Goal: Task Accomplishment & Management: Use online tool/utility

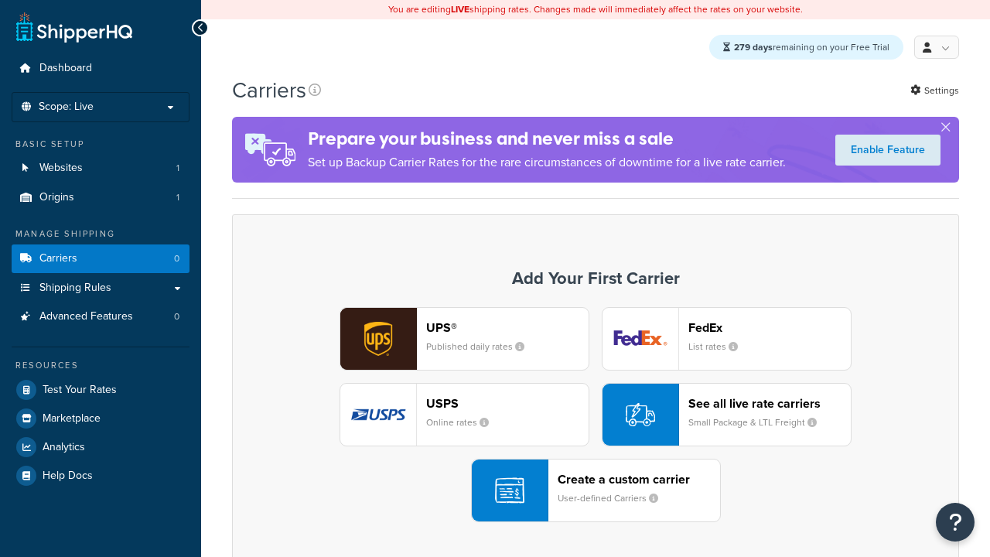
click at [596, 415] on div "UPS® Published daily rates FedEx List rates USPS Online rates See all live rate…" at bounding box center [595, 414] width 695 height 215
click at [596, 491] on div "Create a custom carrier User-defined Carriers" at bounding box center [639, 490] width 162 height 37
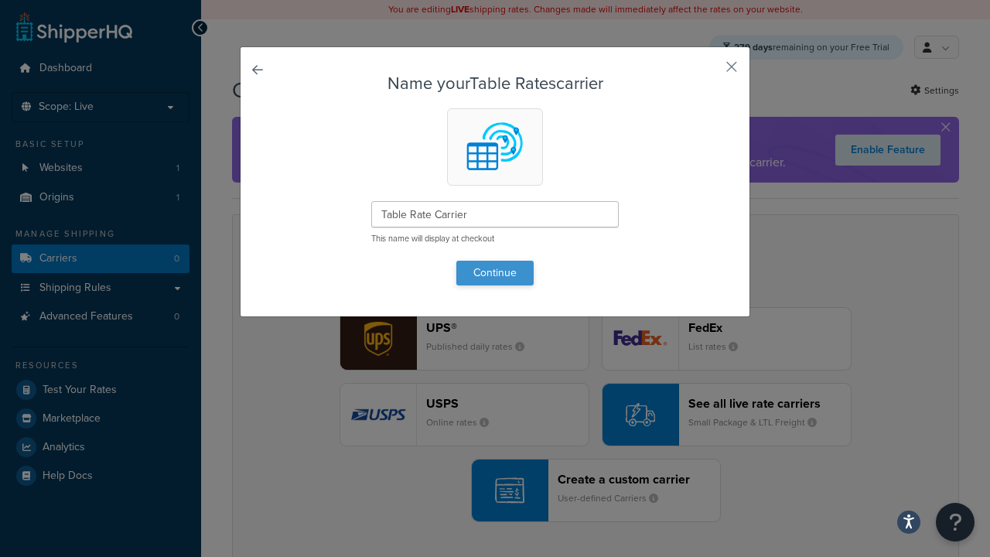
type input "Table Rate Carrier"
click at [495, 272] on button "Continue" at bounding box center [494, 273] width 77 height 25
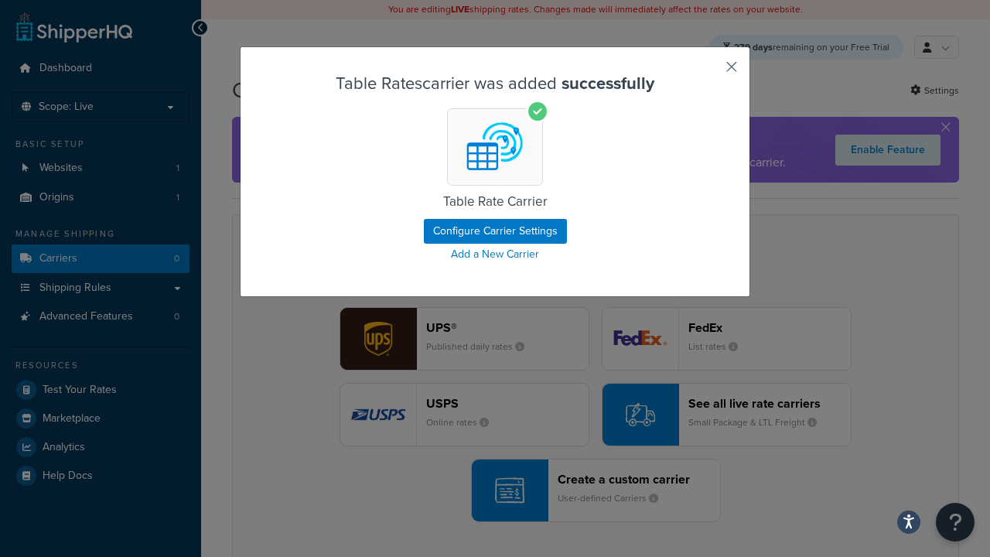
click at [709, 72] on button "button" at bounding box center [709, 72] width 4 height 4
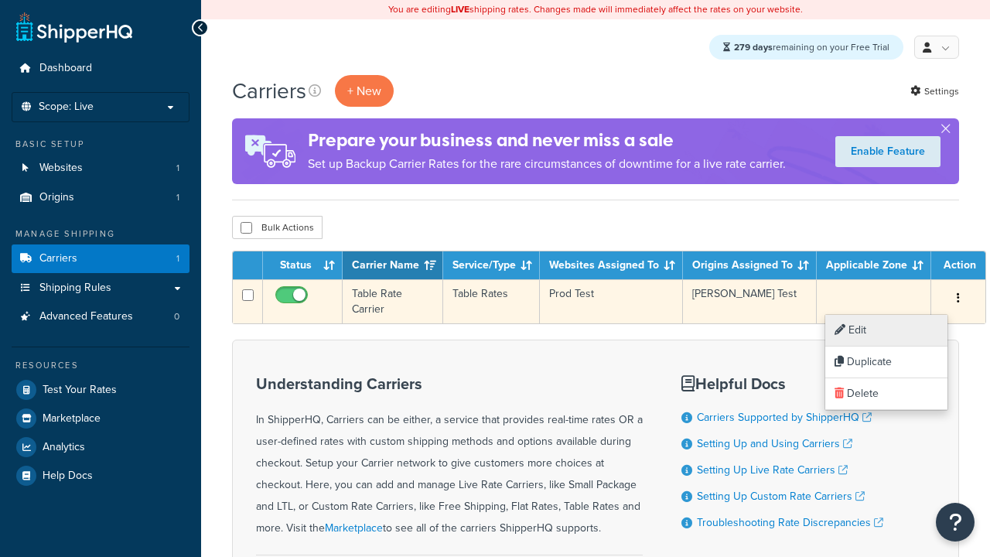
click at [887, 330] on link "Edit" at bounding box center [886, 331] width 122 height 32
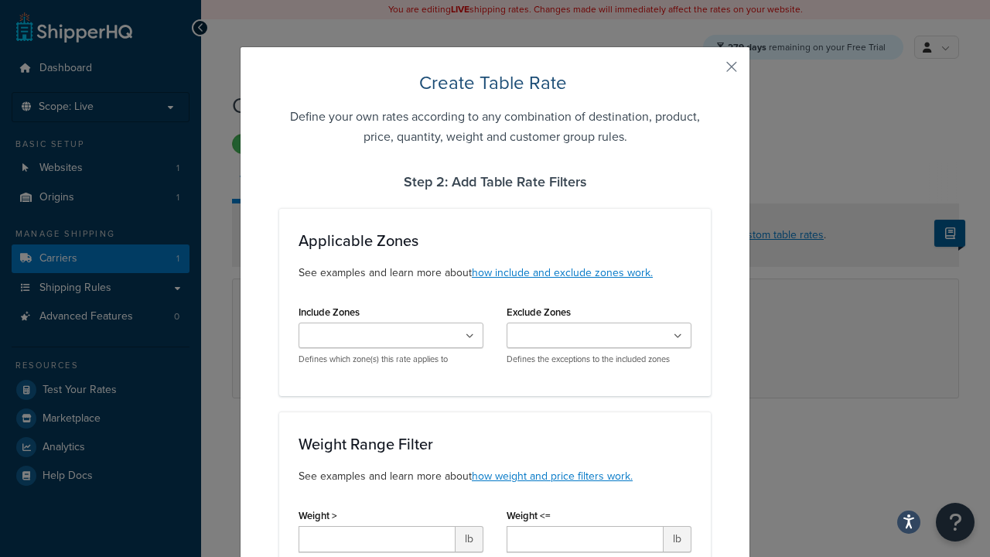
scroll to position [998, 0]
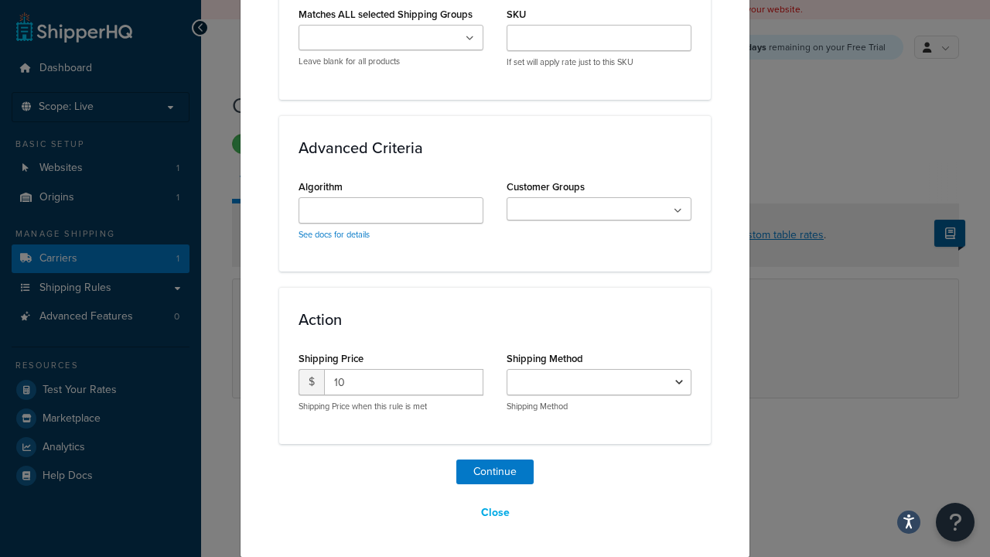
select select "25"
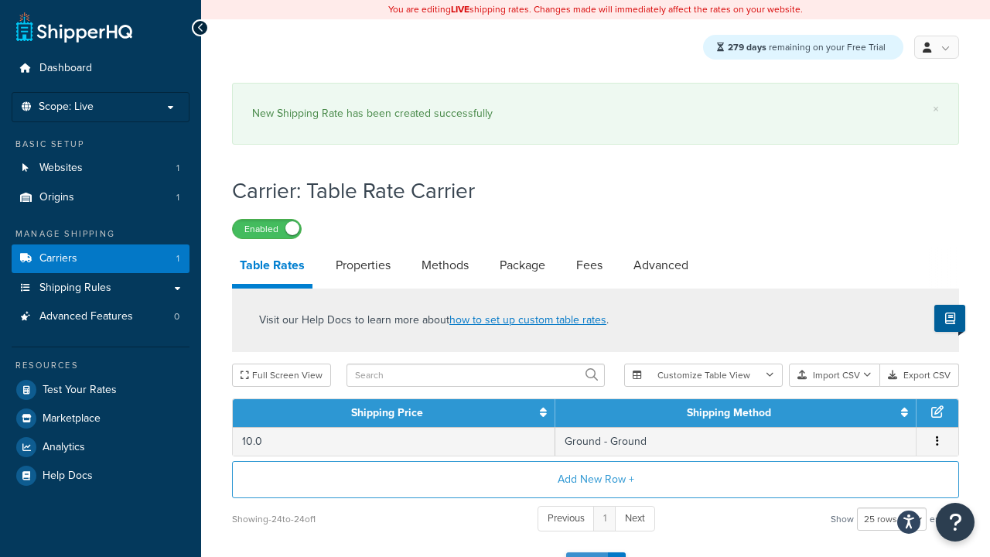
click at [586, 552] on button "Save" at bounding box center [587, 564] width 42 height 25
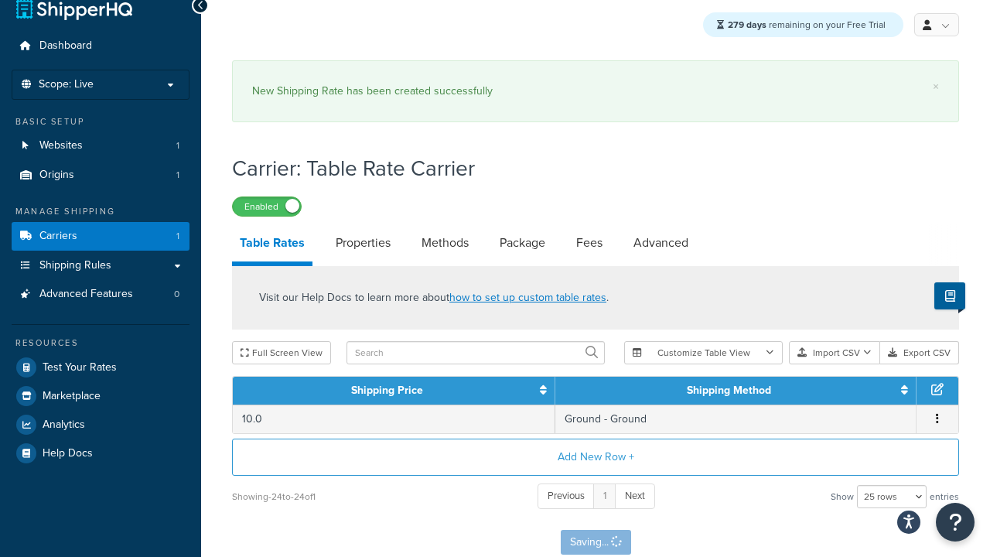
scroll to position [0, 0]
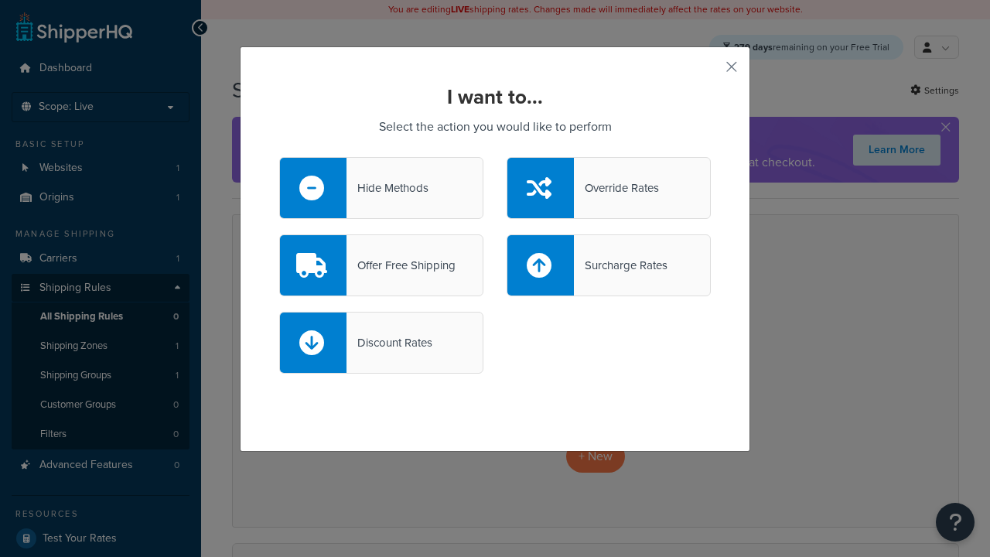
click at [609, 188] on div "Override Rates" at bounding box center [616, 188] width 85 height 22
click at [0, 0] on input "Override Rates" at bounding box center [0, 0] width 0 height 0
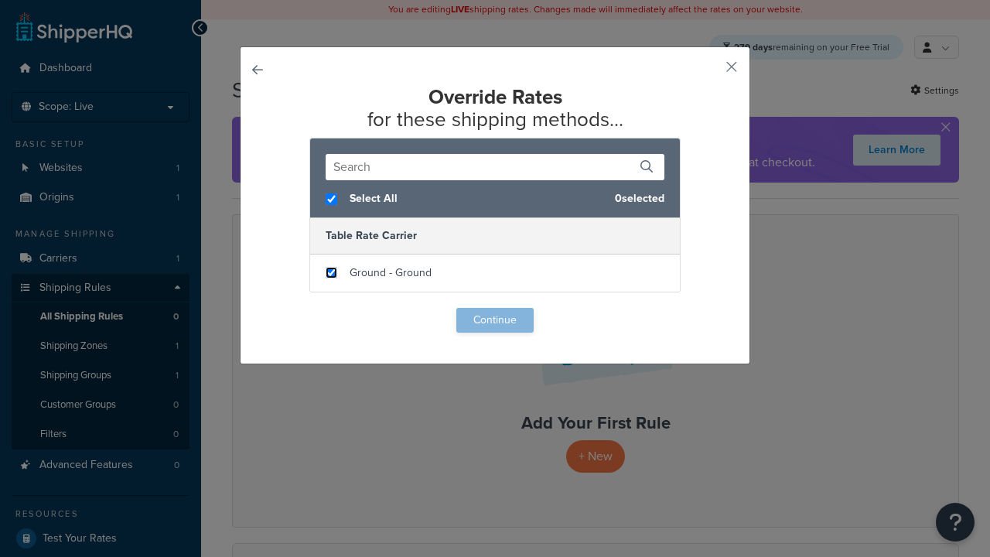
click at [331, 273] on input "checkbox" at bounding box center [332, 273] width 12 height 12
checkbox input "true"
click at [495, 320] on button "Continue" at bounding box center [494, 320] width 77 height 25
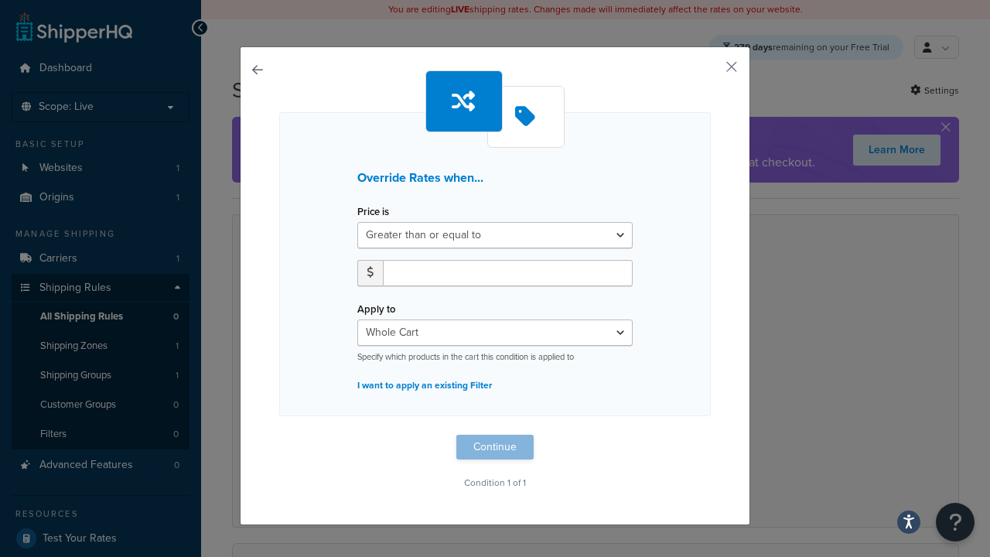
click at [373, 212] on label "Price is" at bounding box center [373, 212] width 32 height 12
click at [373, 222] on select "Greater than or equal to Between or equal to Less than or equal to" at bounding box center [494, 235] width 275 height 26
click at [508, 272] on input "number" at bounding box center [508, 273] width 250 height 26
type input "100"
click at [495, 446] on button "Continue" at bounding box center [494, 447] width 77 height 25
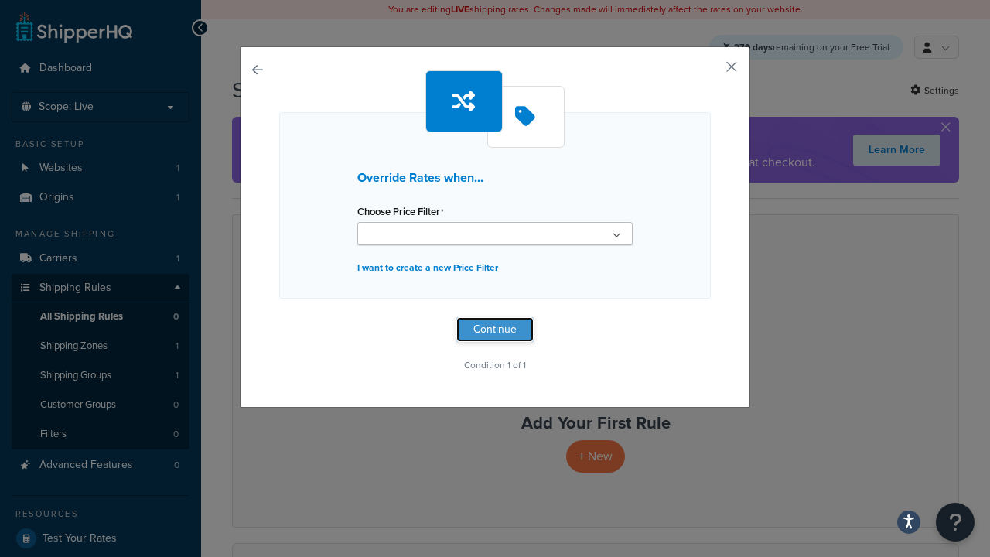
click at [495, 330] on button "Continue" at bounding box center [494, 329] width 77 height 25
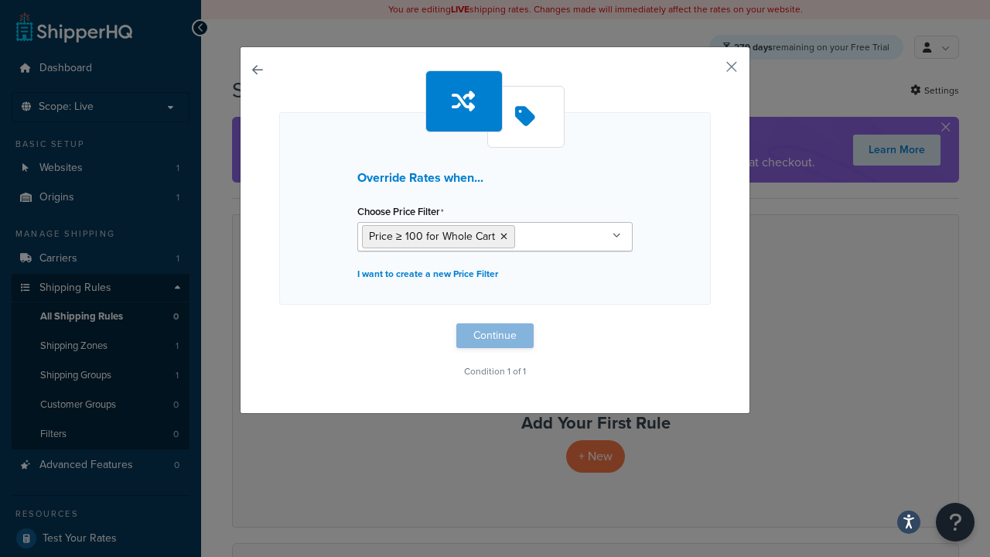
scroll to position [1, 0]
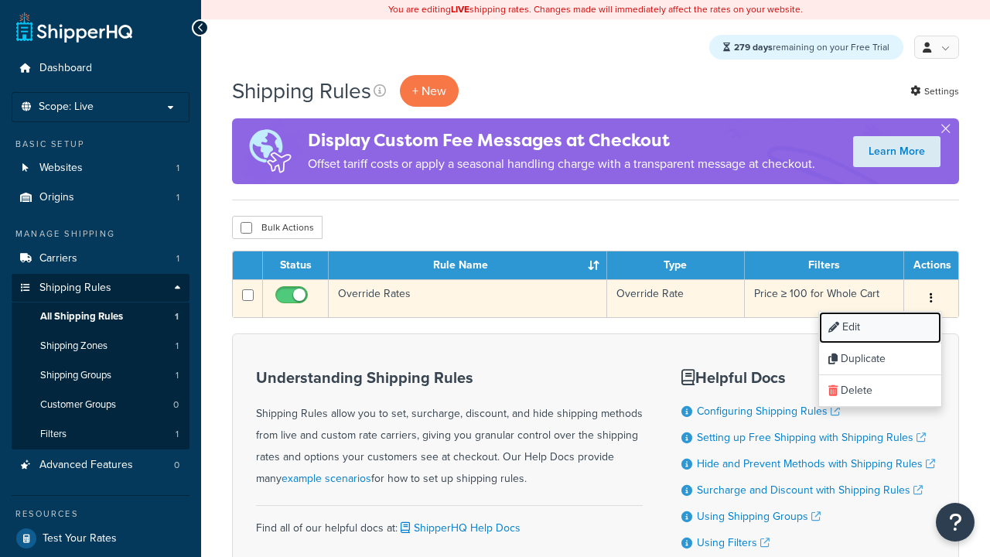
click at [880, 329] on link "Edit" at bounding box center [880, 328] width 122 height 32
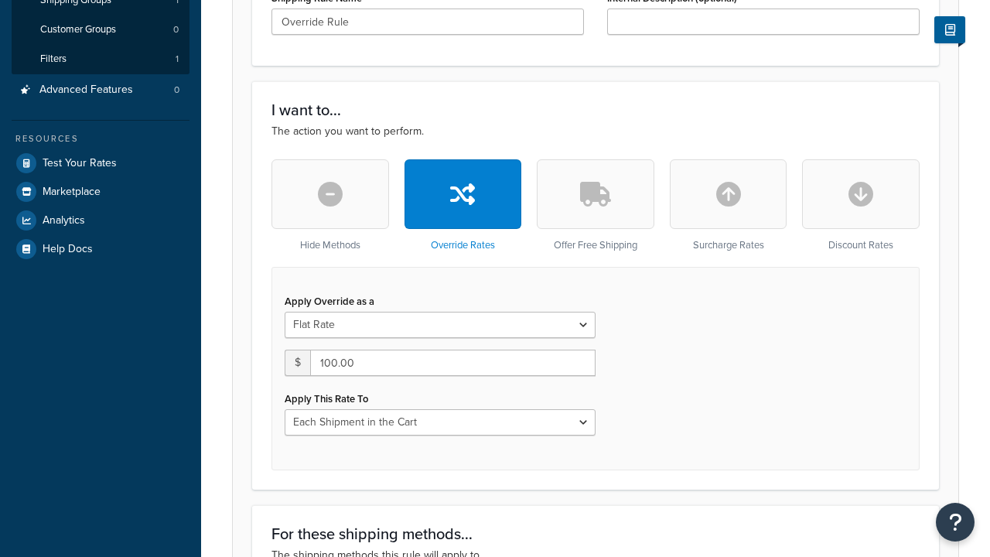
type input "Override Rule"
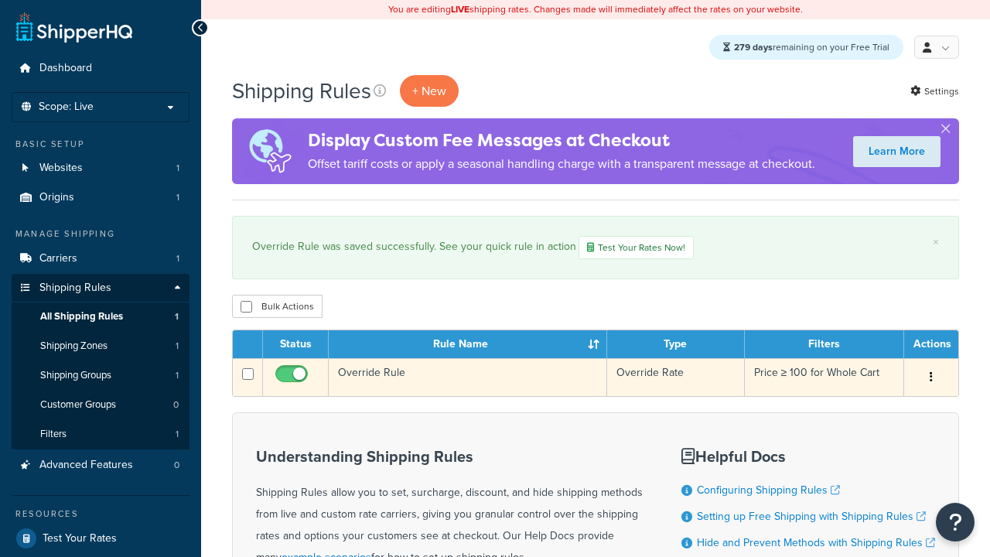
click at [931, 380] on icon "button" at bounding box center [931, 376] width 3 height 11
click at [0, 0] on link "Duplicate" at bounding box center [0, 0] width 0 height 0
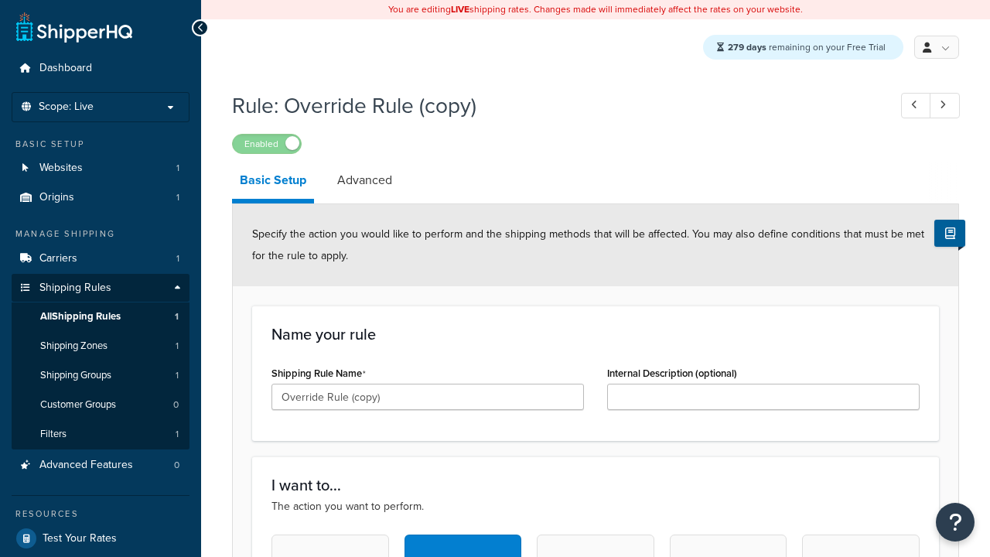
scroll to position [1005, 0]
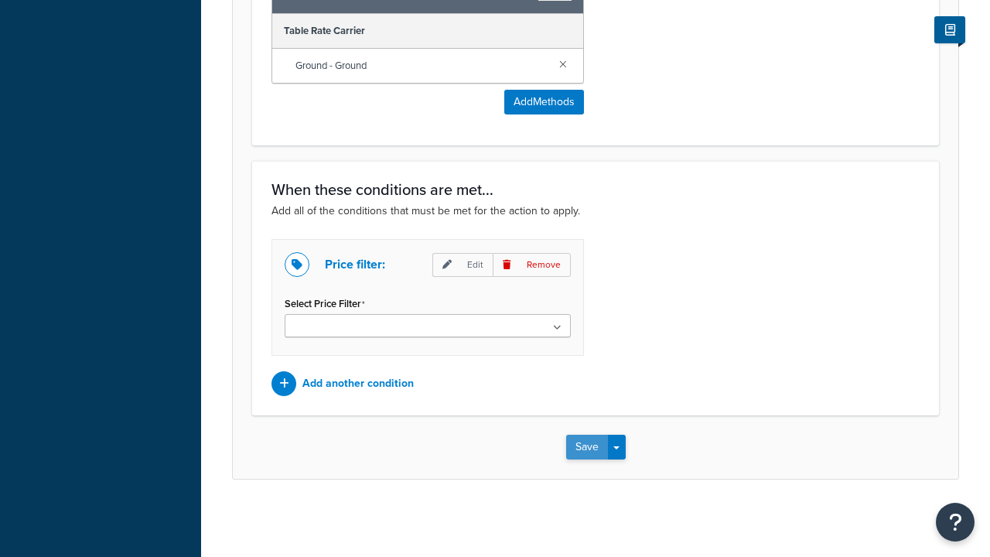
click at [586, 446] on button "Save" at bounding box center [587, 447] width 42 height 25
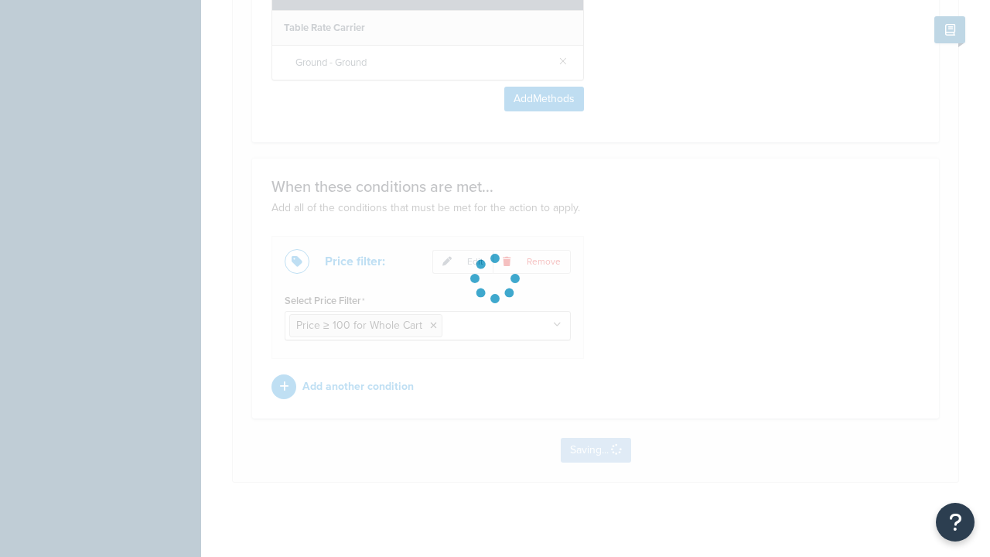
scroll to position [0, 0]
